Goal: Information Seeking & Learning: Understand process/instructions

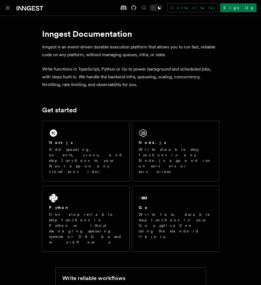
click at [7, 7] on icon "Toggle navigation" at bounding box center [8, 8] width 2 height 2
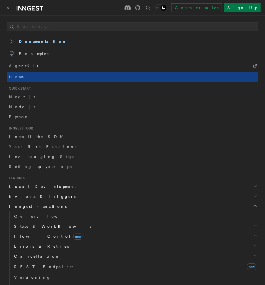
click at [22, 106] on span "Node.js" at bounding box center [22, 107] width 26 height 4
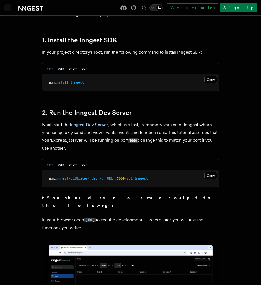
scroll to position [360, 0]
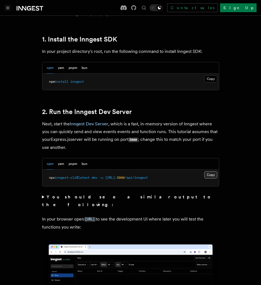
click at [209, 173] on button "Copy Copied" at bounding box center [210, 174] width 13 height 7
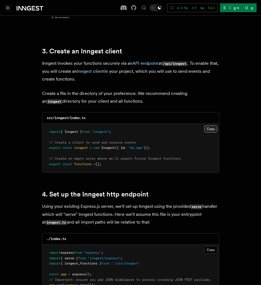
scroll to position [747, 0]
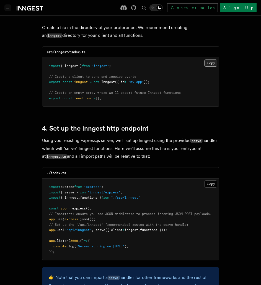
click at [210, 59] on button "Copy Copied" at bounding box center [210, 62] width 13 height 7
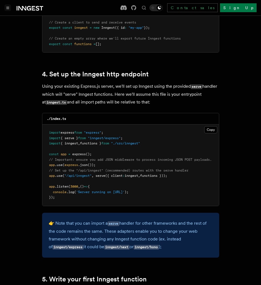
scroll to position [802, 0]
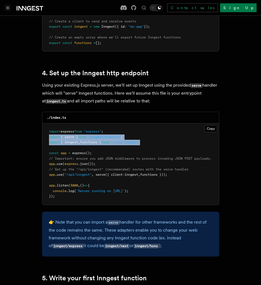
drag, startPoint x: 150, startPoint y: 136, endPoint x: 48, endPoint y: 129, distance: 102.6
click at [48, 129] on pre "import express from "express" ; import { serve } from "inngest/express" ; impor…" at bounding box center [130, 163] width 176 height 81
copy code "import { serve } from "inngest/express" ; import { inngest , functions } from "…"
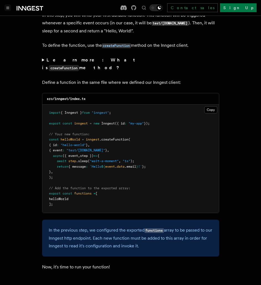
scroll to position [1079, 0]
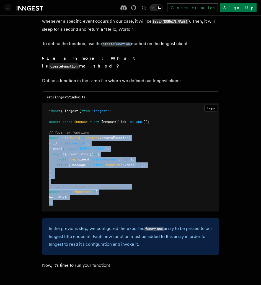
drag, startPoint x: 66, startPoint y: 192, endPoint x: 48, endPoint y: 125, distance: 68.8
click at [48, 125] on pre "import { Inngest } from "inngest" ; export const inngest = new Inngest ({ id : …" at bounding box center [130, 157] width 176 height 108
copy code "const helloWorld = inngest .createFunction ( { id : "hello-world" } , { event :…"
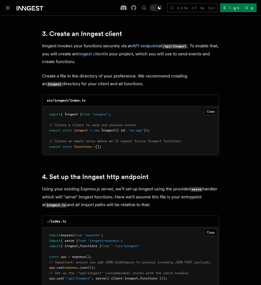
scroll to position [664, 0]
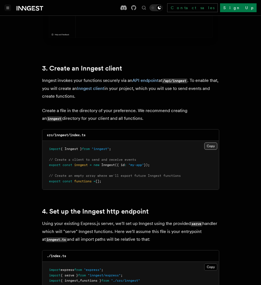
click at [212, 142] on button "Copy Copied" at bounding box center [210, 145] width 13 height 7
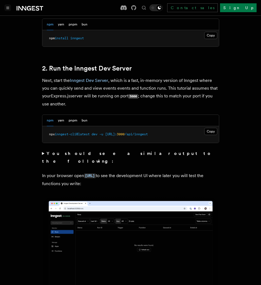
scroll to position [387, 0]
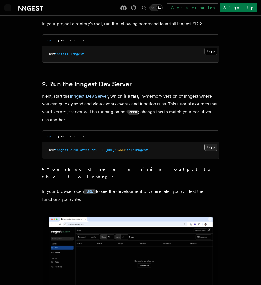
click at [212, 148] on button "Copy Copied" at bounding box center [210, 147] width 13 height 7
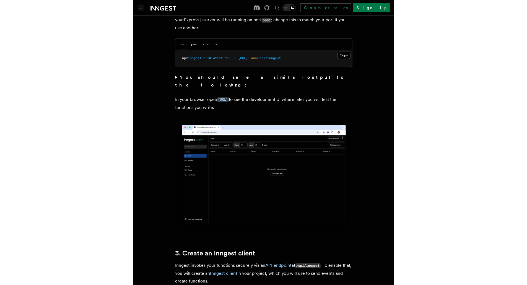
scroll to position [470, 0]
